Goal: Information Seeking & Learning: Learn about a topic

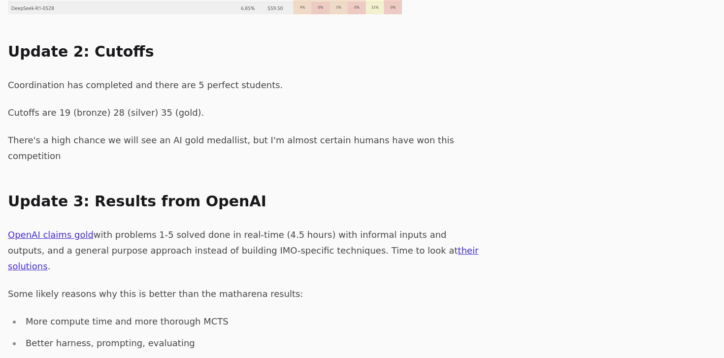
scroll to position [916, 0]
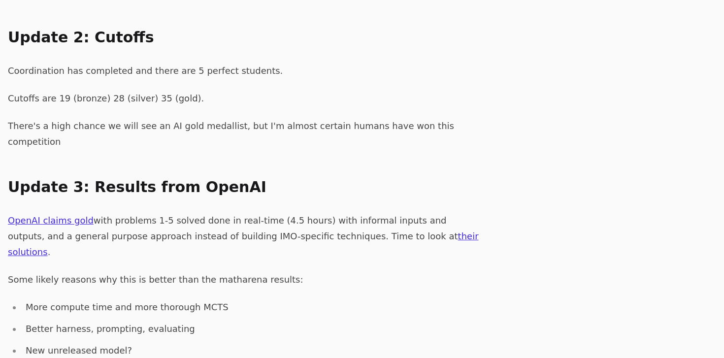
click at [380, 231] on link "their solutions" at bounding box center [243, 244] width 471 height 26
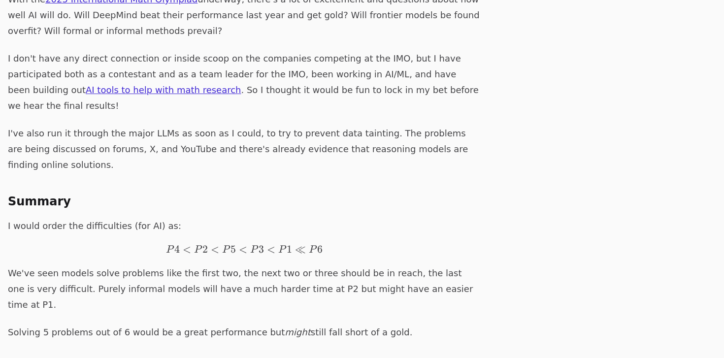
scroll to position [0, 0]
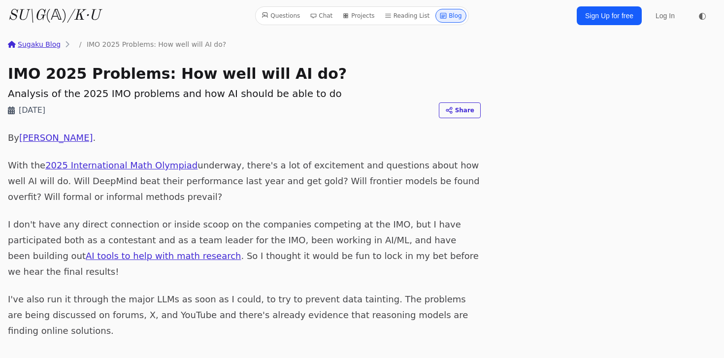
click at [91, 15] on icon "/K·U" at bounding box center [83, 15] width 33 height 15
click at [38, 44] on link "Sugaku Blog" at bounding box center [34, 44] width 53 height 10
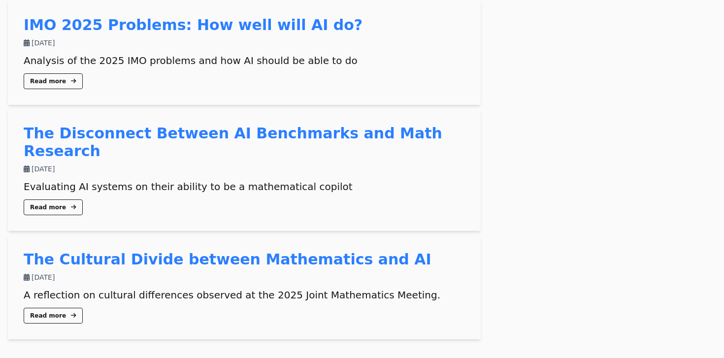
scroll to position [121, 0]
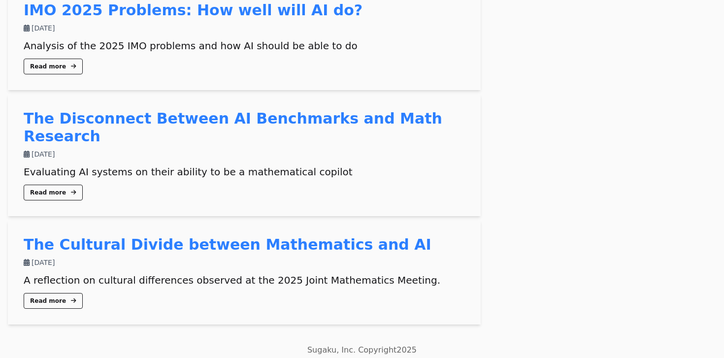
click at [97, 236] on link "The Cultural Divide between Mathematics and AI" at bounding box center [228, 244] width 408 height 17
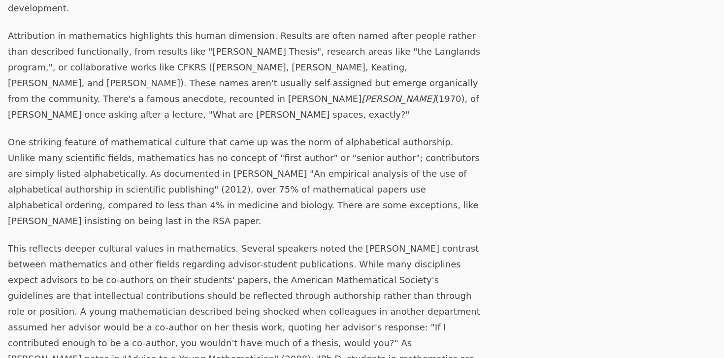
scroll to position [2133, 0]
